Goal: Information Seeking & Learning: Understand process/instructions

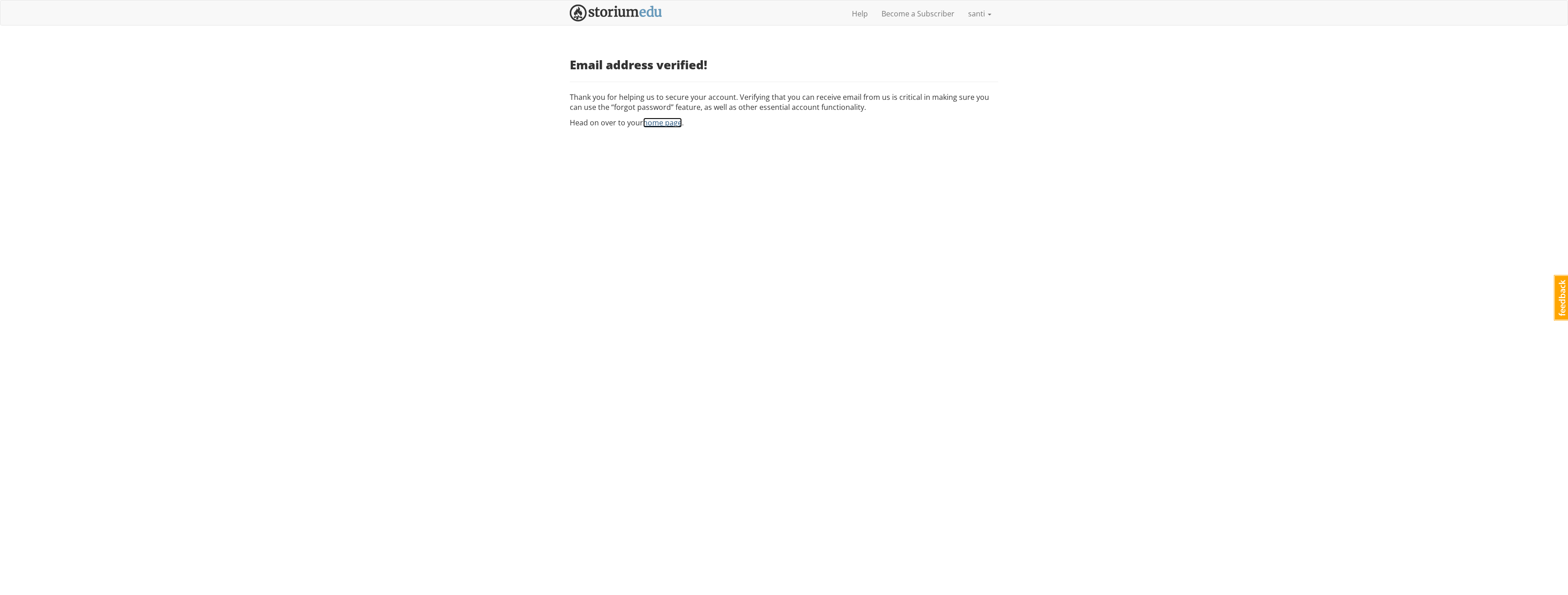
click at [673, 122] on link "home page" at bounding box center [663, 122] width 39 height 10
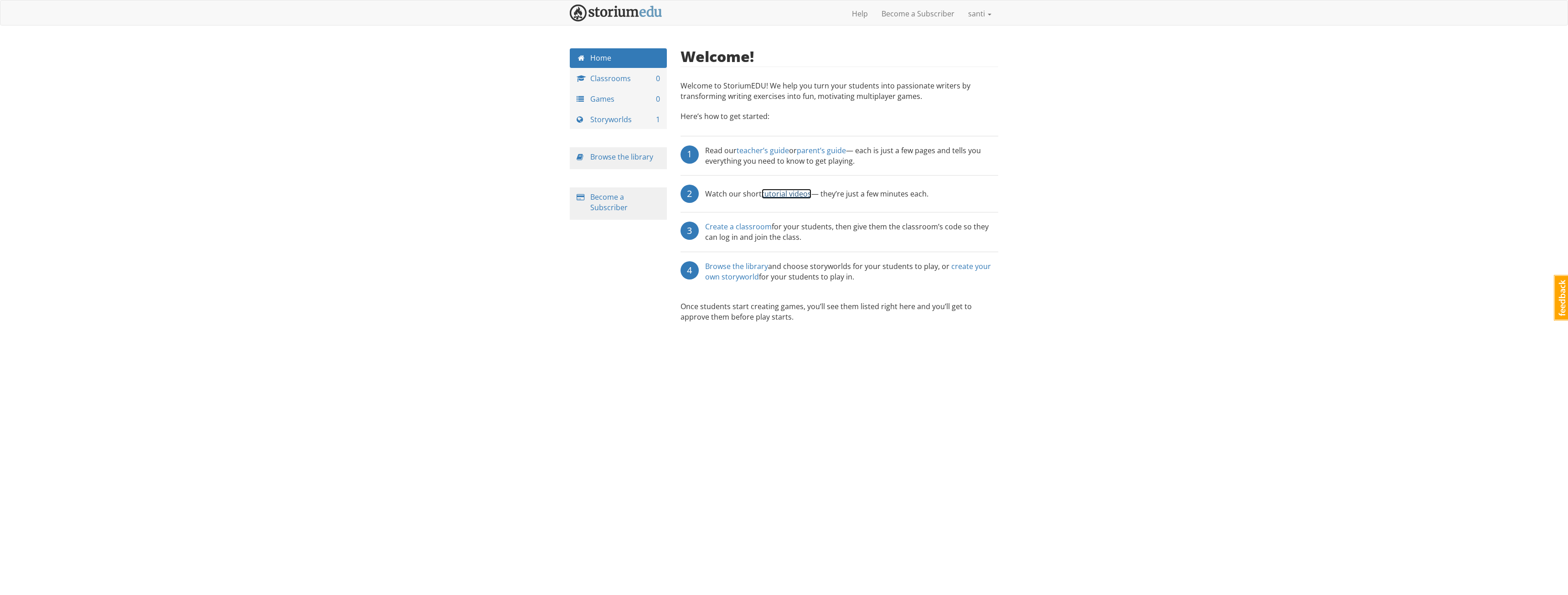
click at [797, 195] on link "tutorial videos" at bounding box center [786, 194] width 50 height 10
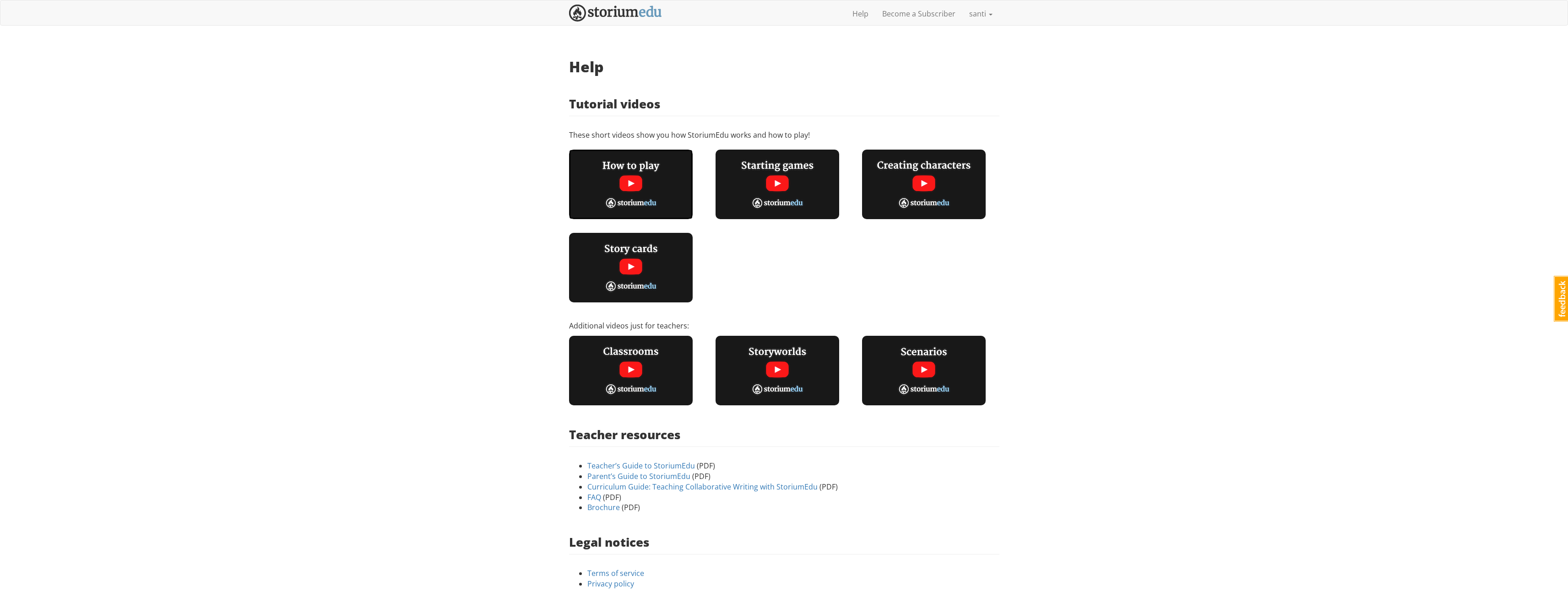
click at [646, 192] on img at bounding box center [631, 185] width 123 height 70
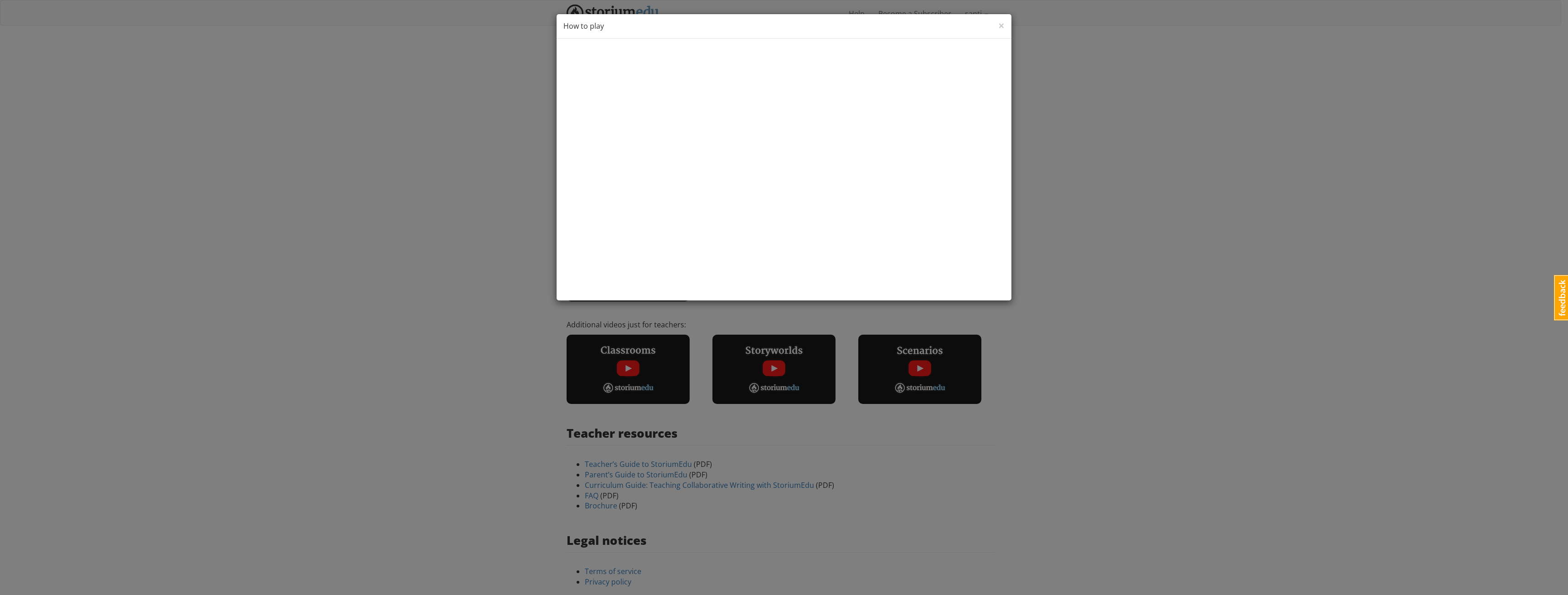
drag, startPoint x: 1104, startPoint y: 220, endPoint x: 1105, endPoint y: 225, distance: 5.1
click at [1105, 224] on div "× Close How to play" at bounding box center [784, 297] width 1568 height 595
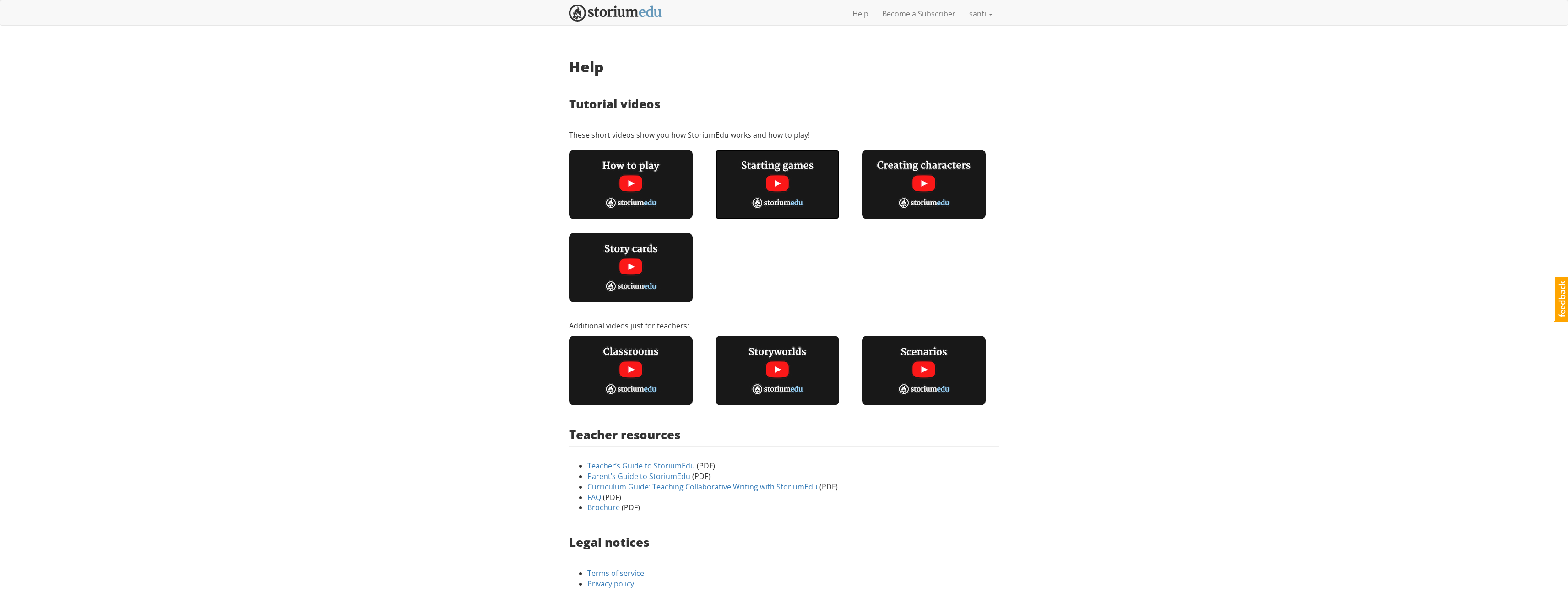
click at [773, 177] on img at bounding box center [777, 185] width 123 height 70
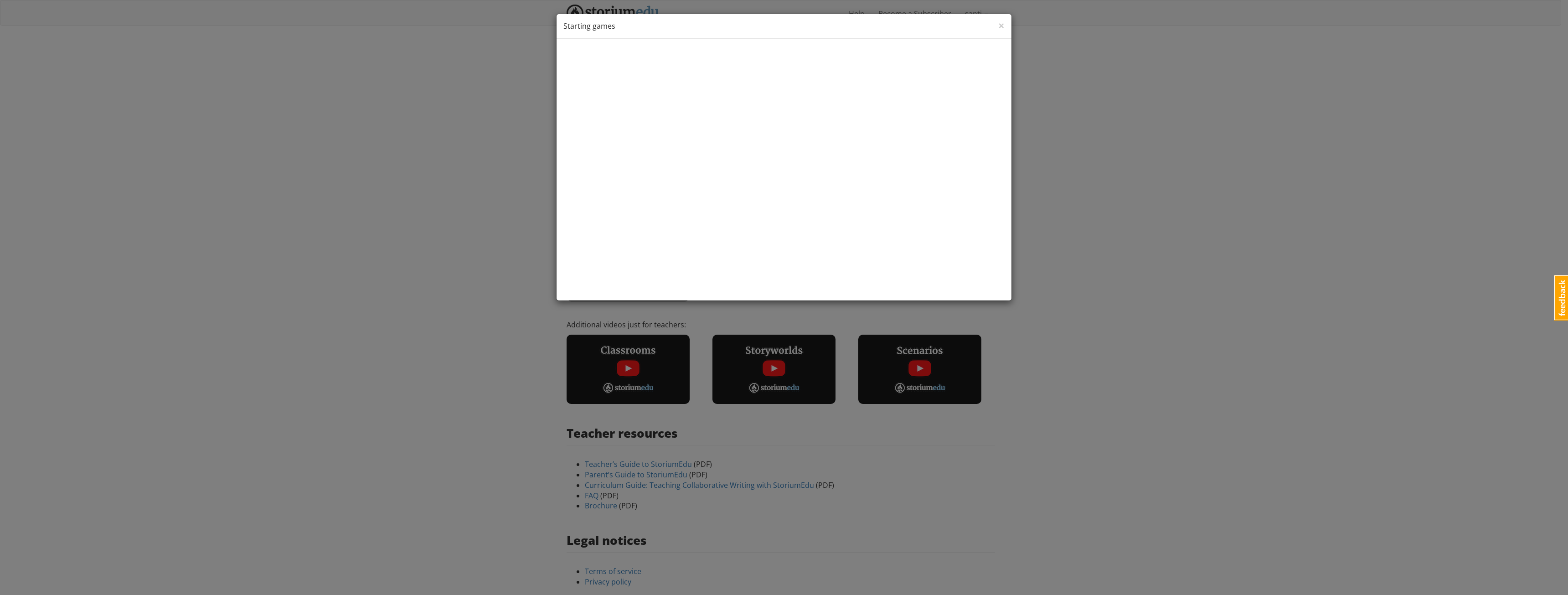
click at [382, 169] on div "× Close Starting games" at bounding box center [784, 297] width 1568 height 595
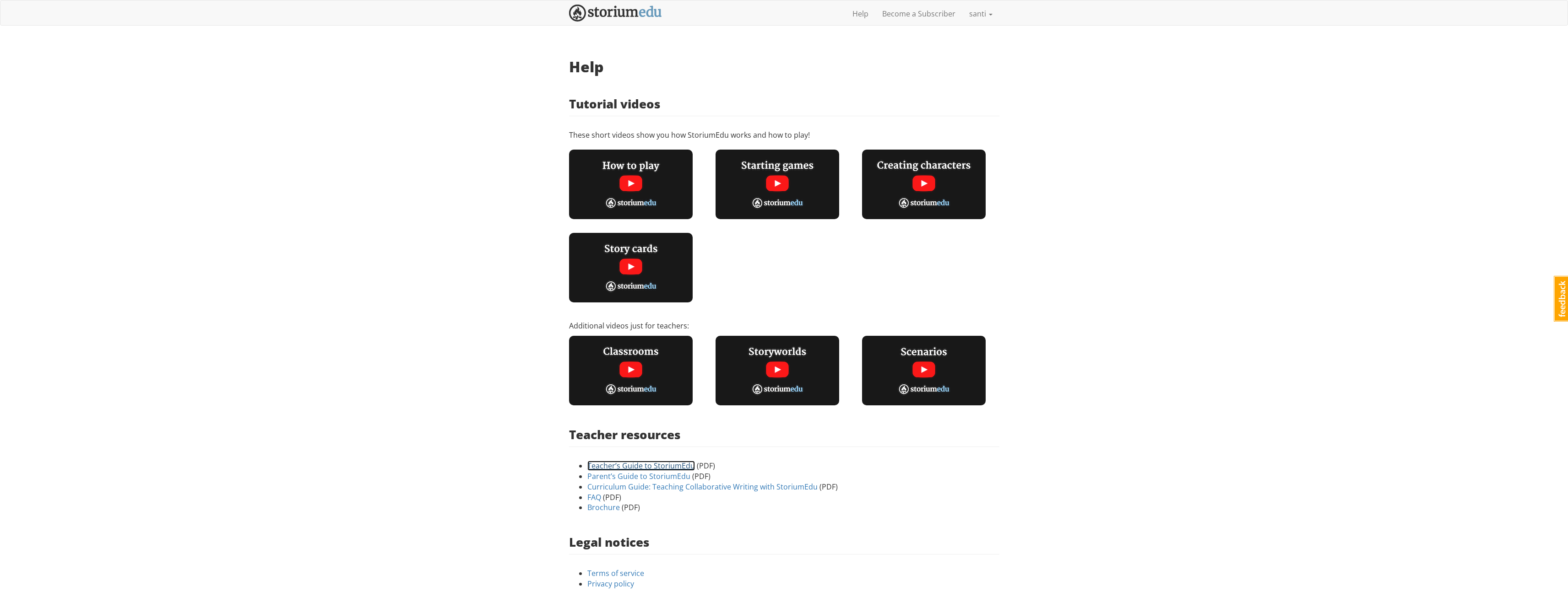
click at [679, 464] on link "Teacher’s Guide to StoriumEdu" at bounding box center [641, 466] width 108 height 10
click at [921, 191] on img at bounding box center [924, 185] width 123 height 70
